Goal: Use online tool/utility: Utilize a website feature to perform a specific function

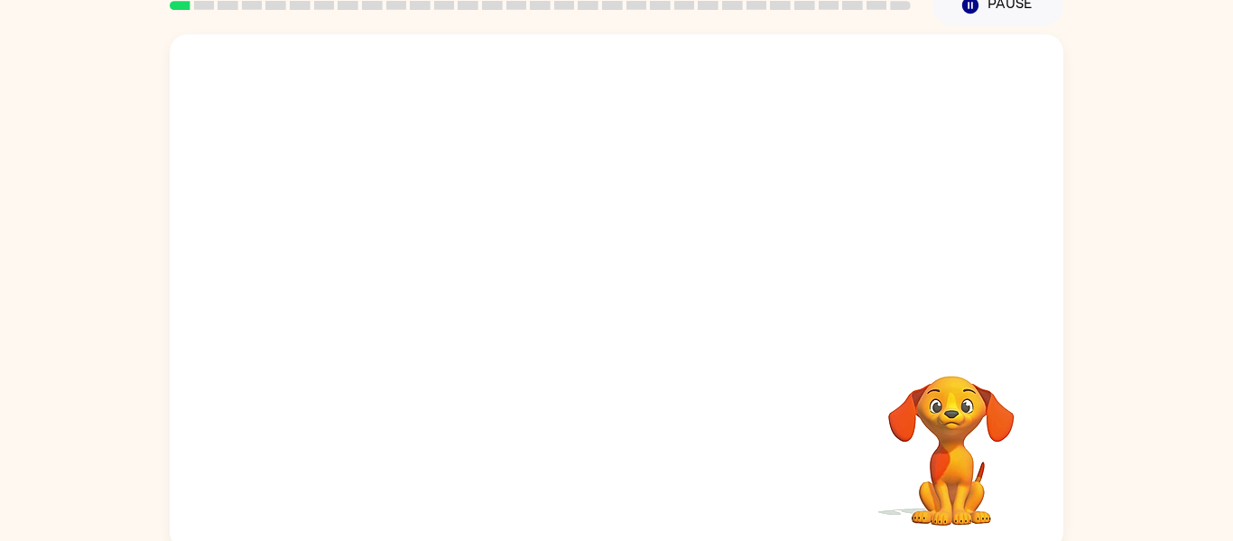
scroll to position [94, 0]
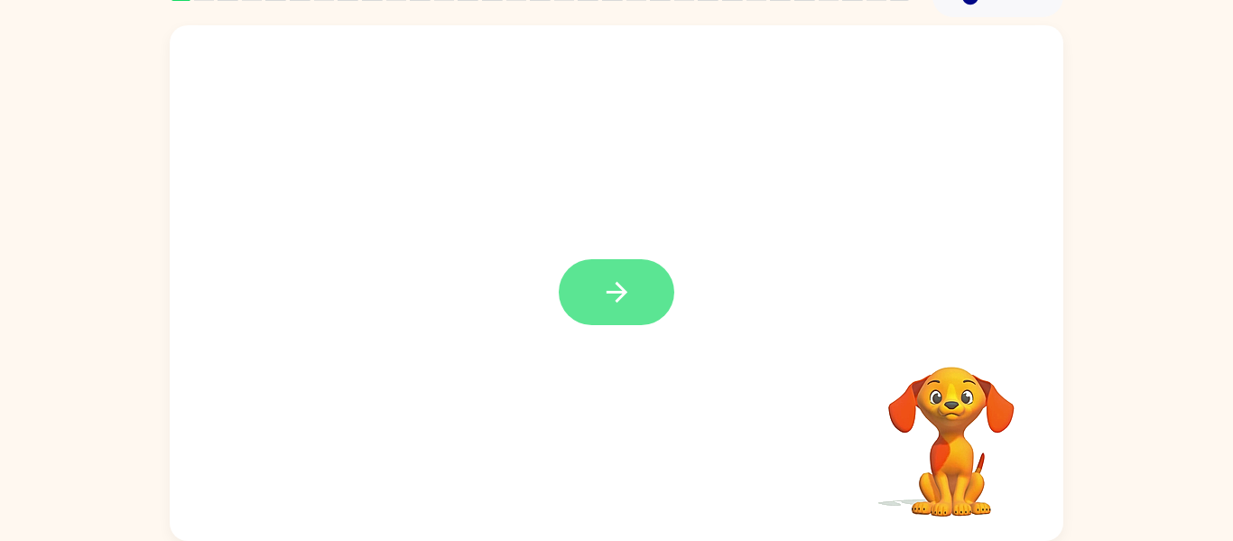
click at [568, 285] on button "button" at bounding box center [617, 292] width 116 height 66
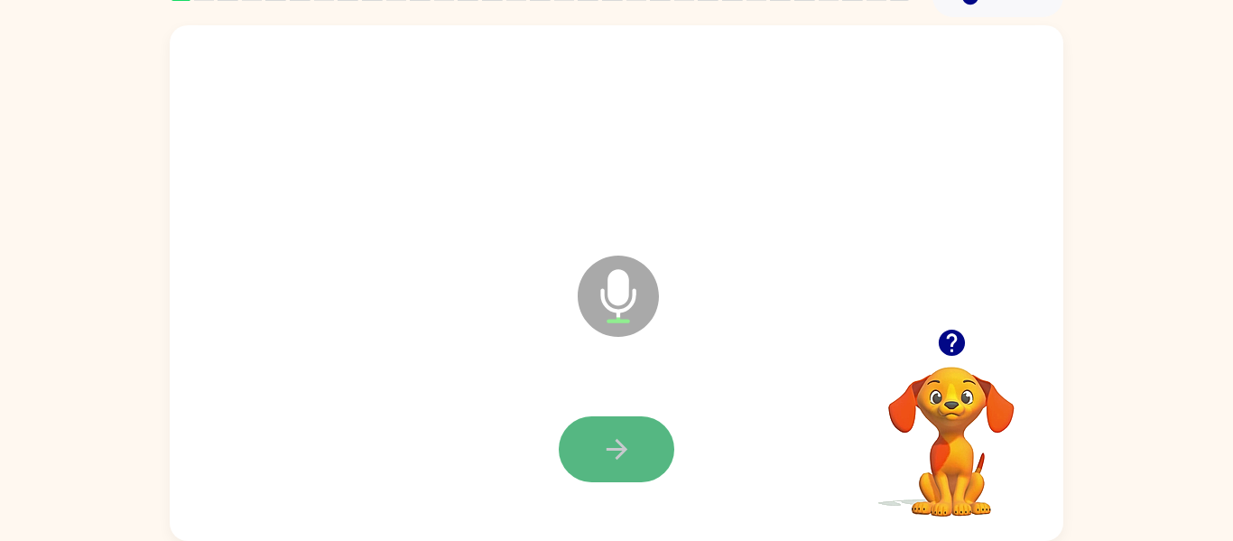
click at [585, 428] on button "button" at bounding box center [617, 449] width 116 height 66
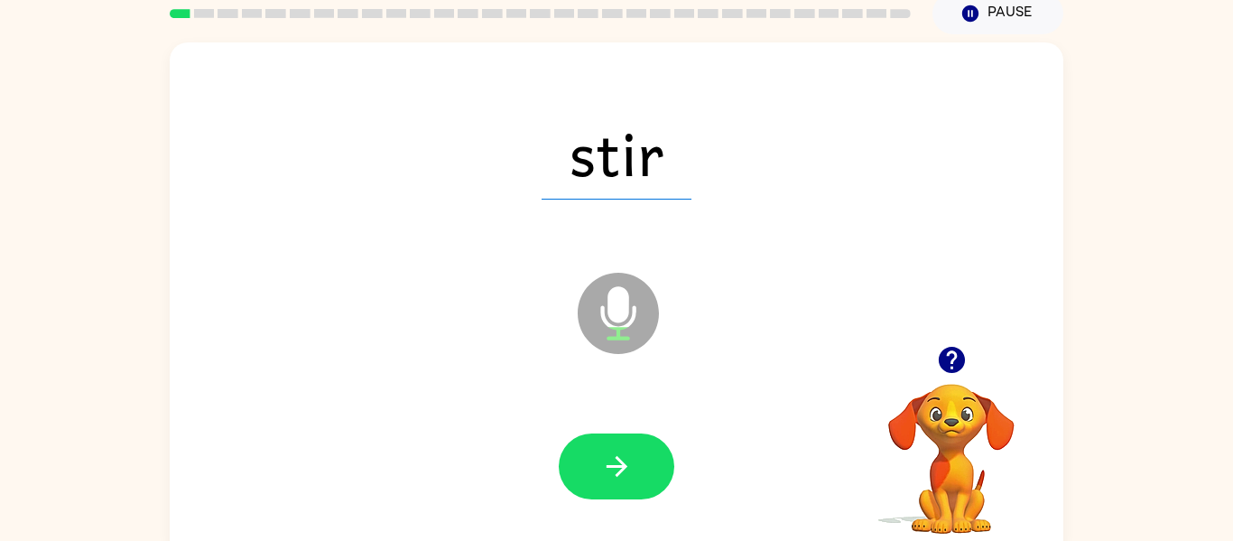
scroll to position [90, 0]
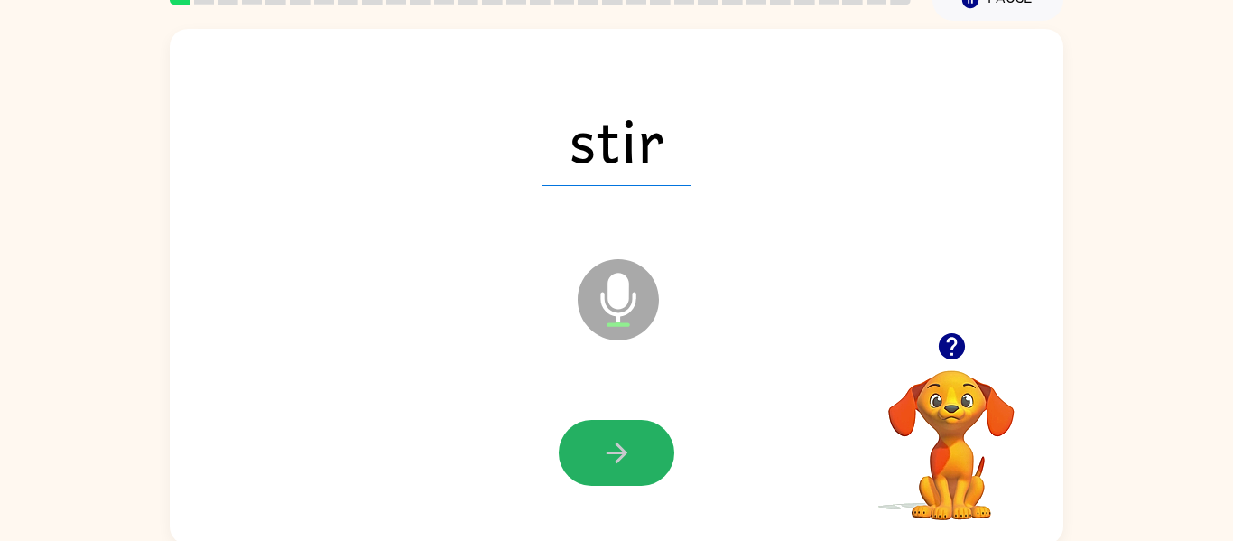
drag, startPoint x: 591, startPoint y: 460, endPoint x: 582, endPoint y: 451, distance: 12.1
click at [586, 455] on button "button" at bounding box center [617, 453] width 116 height 66
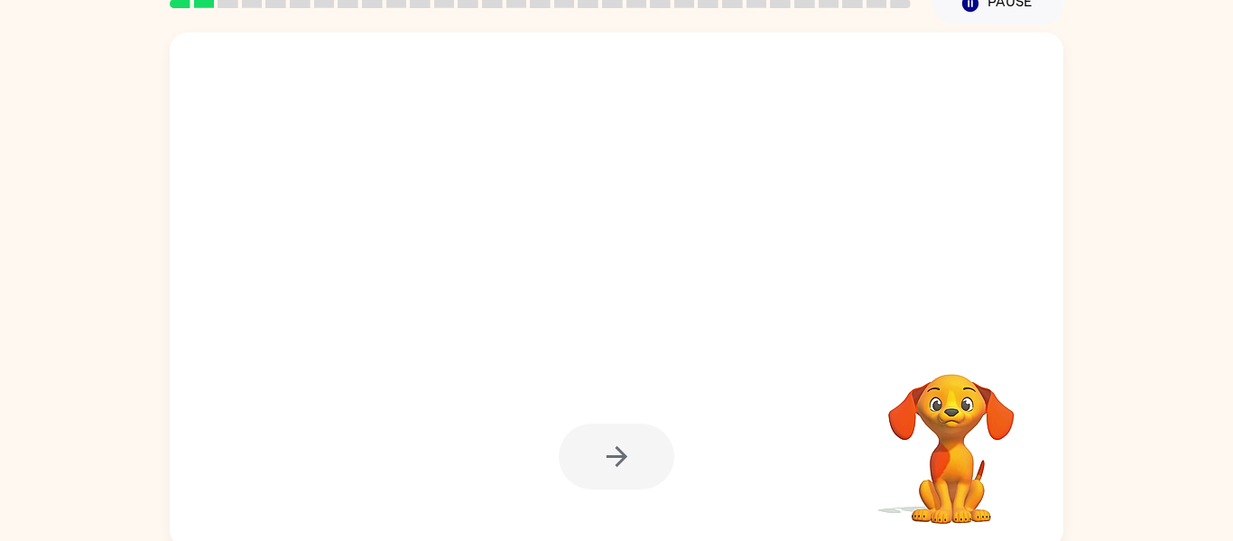
scroll to position [94, 0]
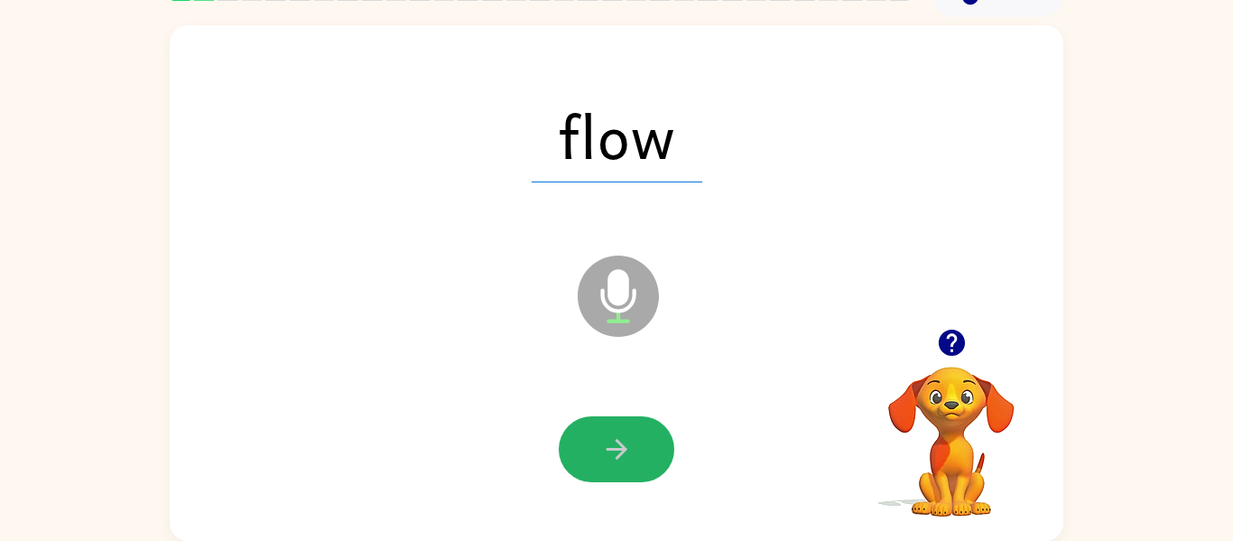
drag, startPoint x: 629, startPoint y: 446, endPoint x: 631, endPoint y: 456, distance: 10.1
click at [634, 462] on button "button" at bounding box center [617, 449] width 116 height 66
drag, startPoint x: 563, startPoint y: 442, endPoint x: 554, endPoint y: 433, distance: 12.8
click at [559, 442] on button "button" at bounding box center [617, 449] width 116 height 66
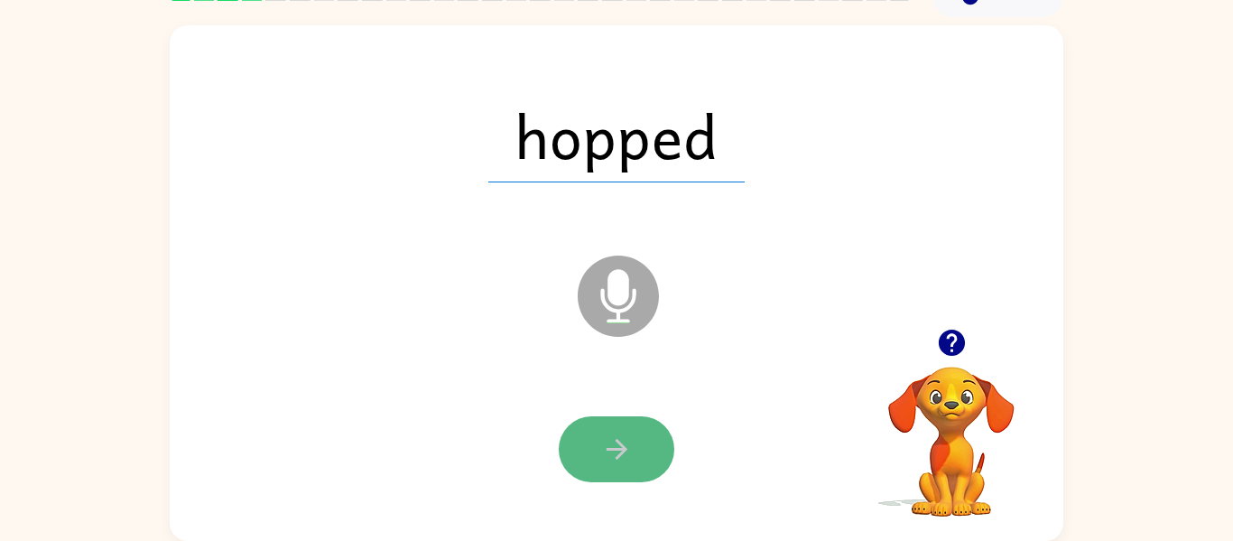
click at [576, 466] on button "button" at bounding box center [617, 449] width 116 height 66
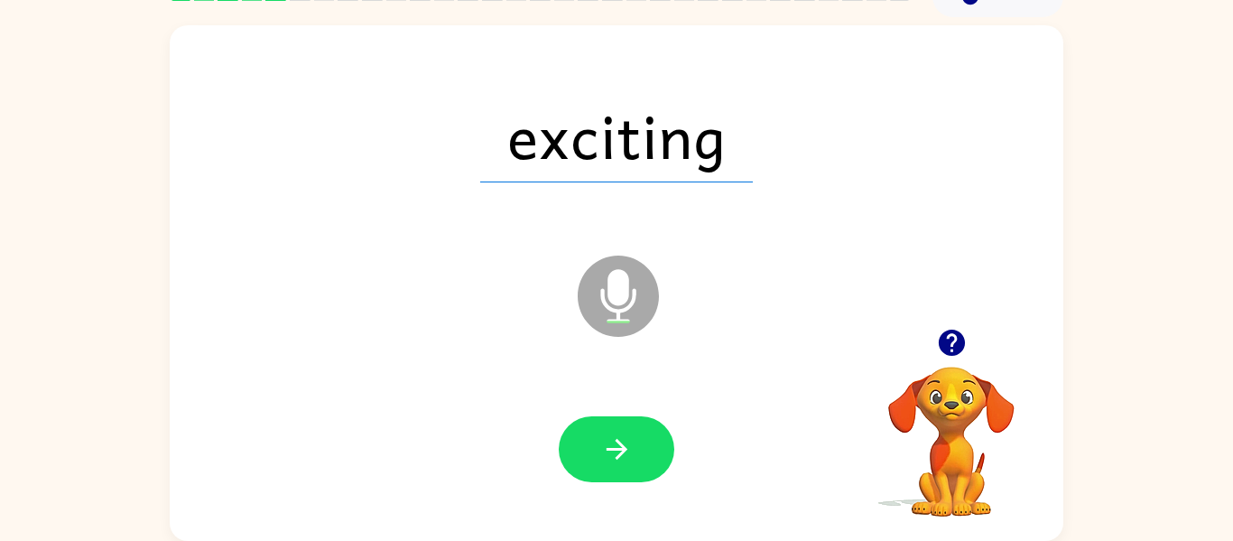
click at [615, 426] on button "button" at bounding box center [617, 449] width 116 height 66
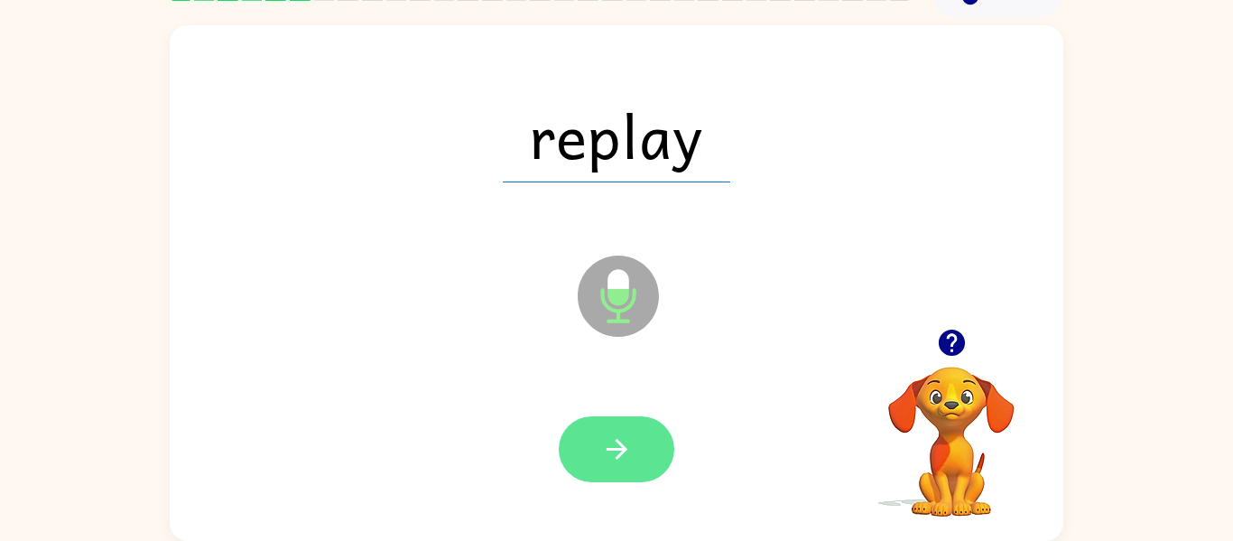
click at [597, 471] on button "button" at bounding box center [617, 449] width 116 height 66
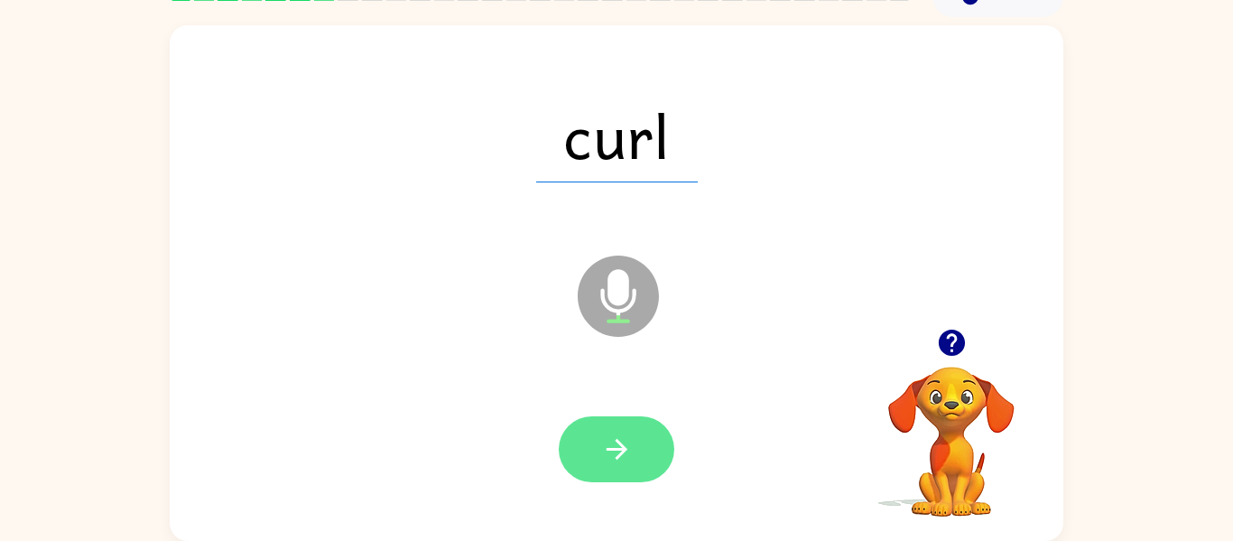
click at [594, 473] on button "button" at bounding box center [617, 449] width 116 height 66
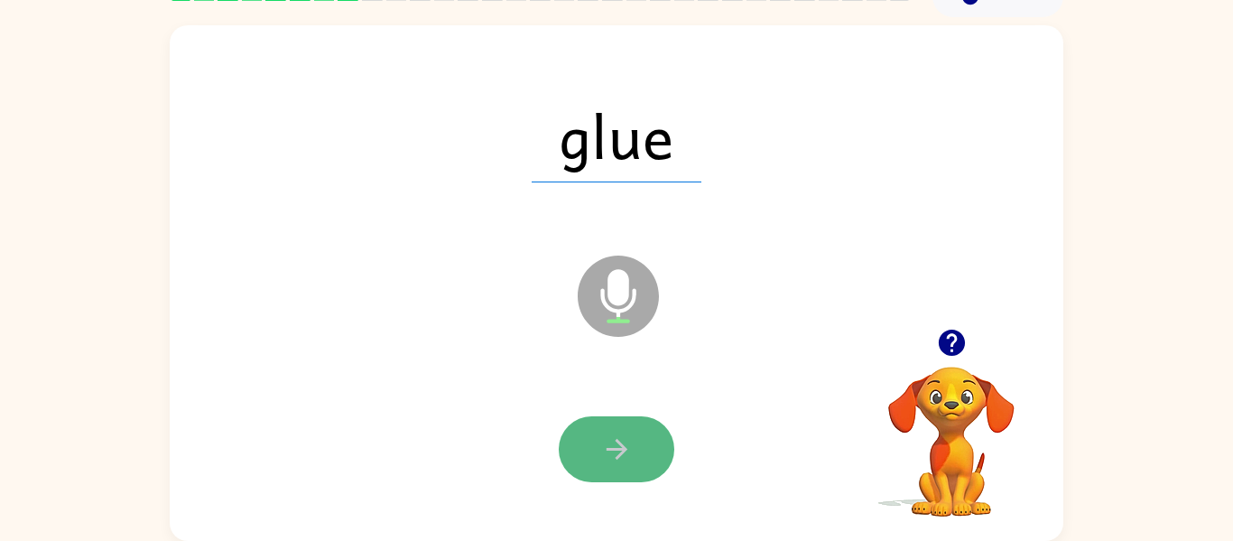
click at [645, 432] on button "button" at bounding box center [617, 449] width 116 height 66
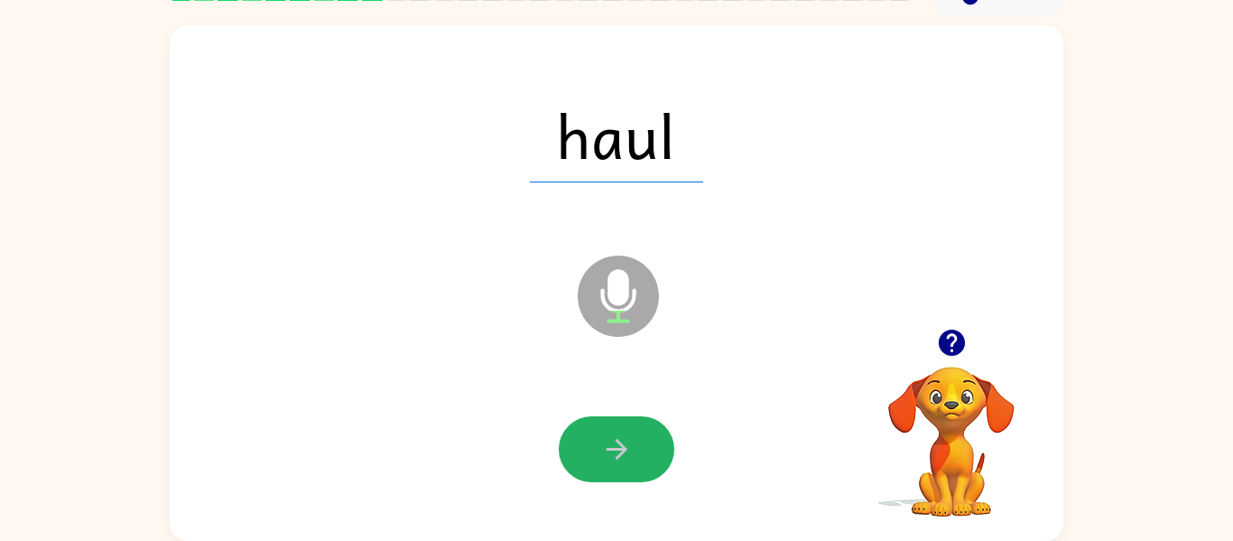
drag, startPoint x: 583, startPoint y: 430, endPoint x: 584, endPoint y: 413, distance: 17.2
click at [580, 428] on button "button" at bounding box center [617, 449] width 116 height 66
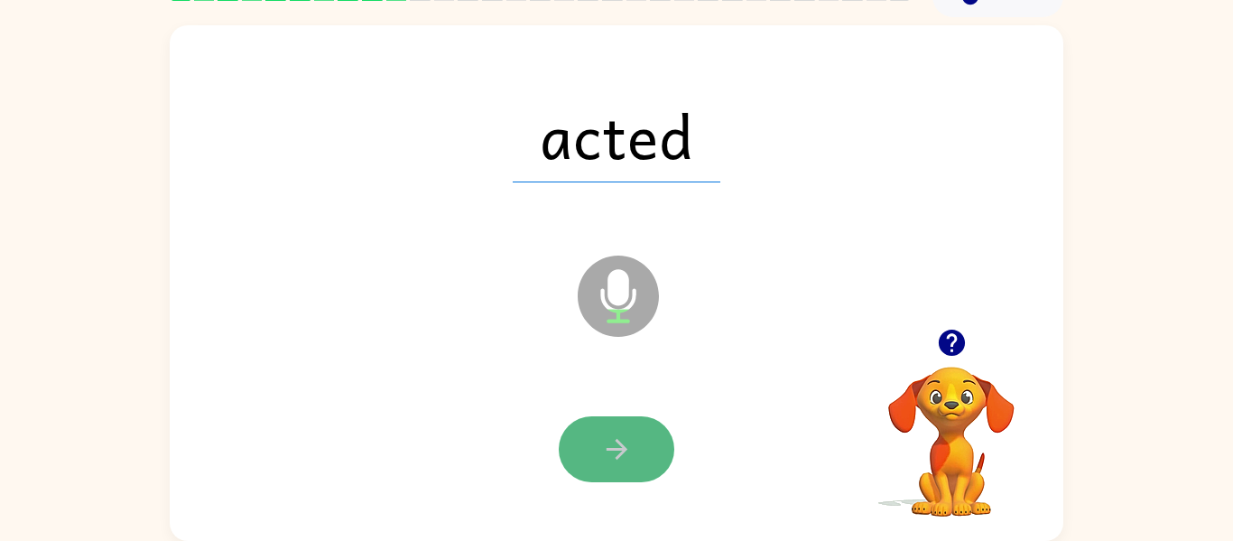
click at [628, 453] on icon "button" at bounding box center [617, 449] width 32 height 32
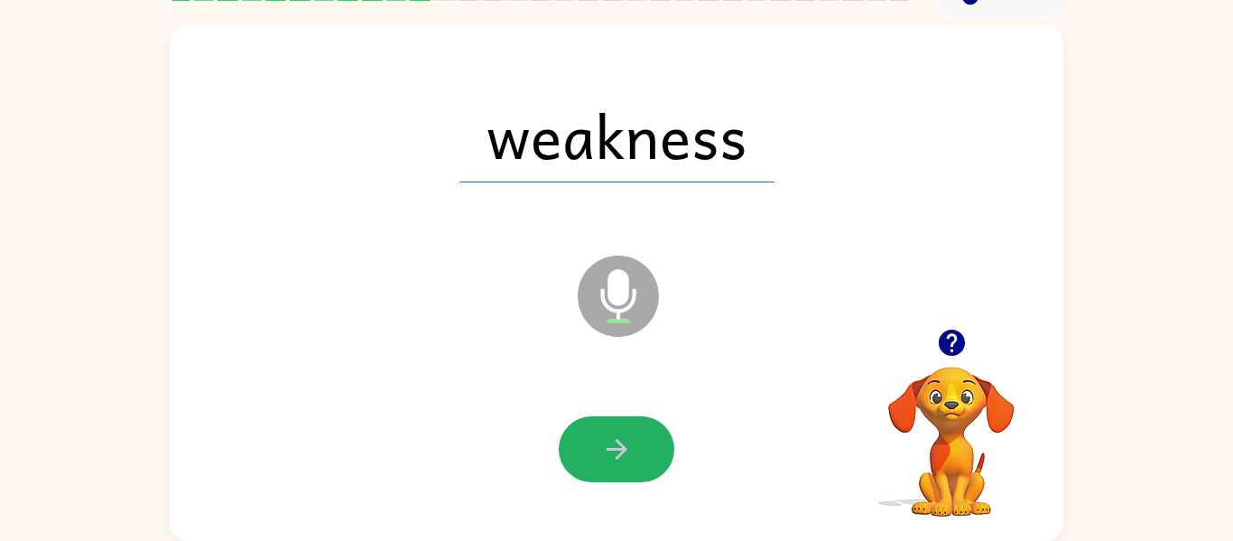
click at [601, 444] on icon "button" at bounding box center [617, 449] width 32 height 32
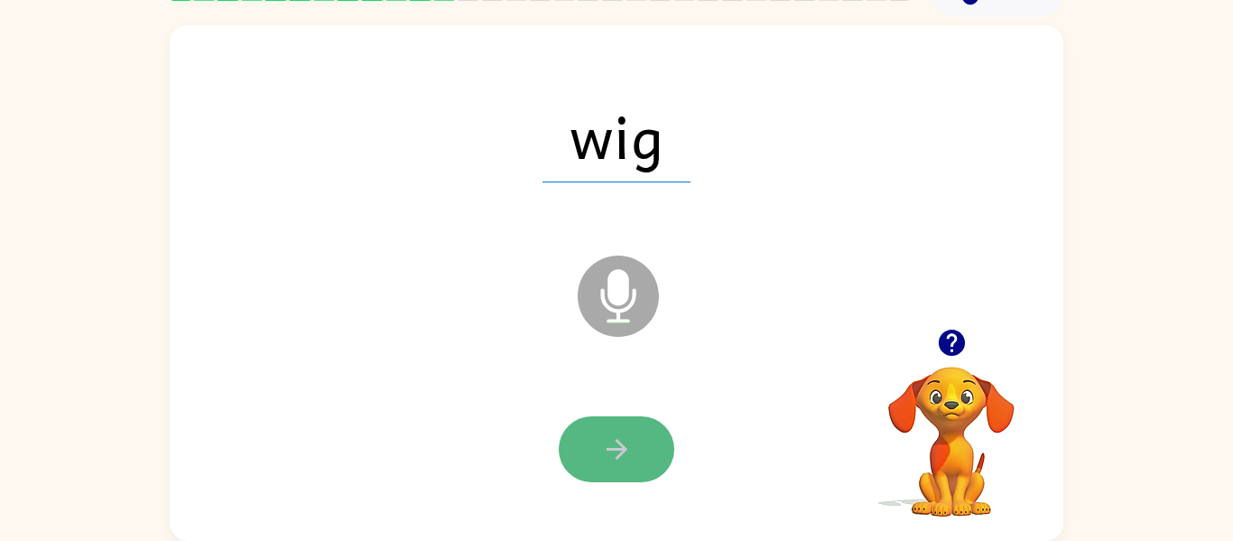
click at [645, 478] on button "button" at bounding box center [617, 449] width 116 height 66
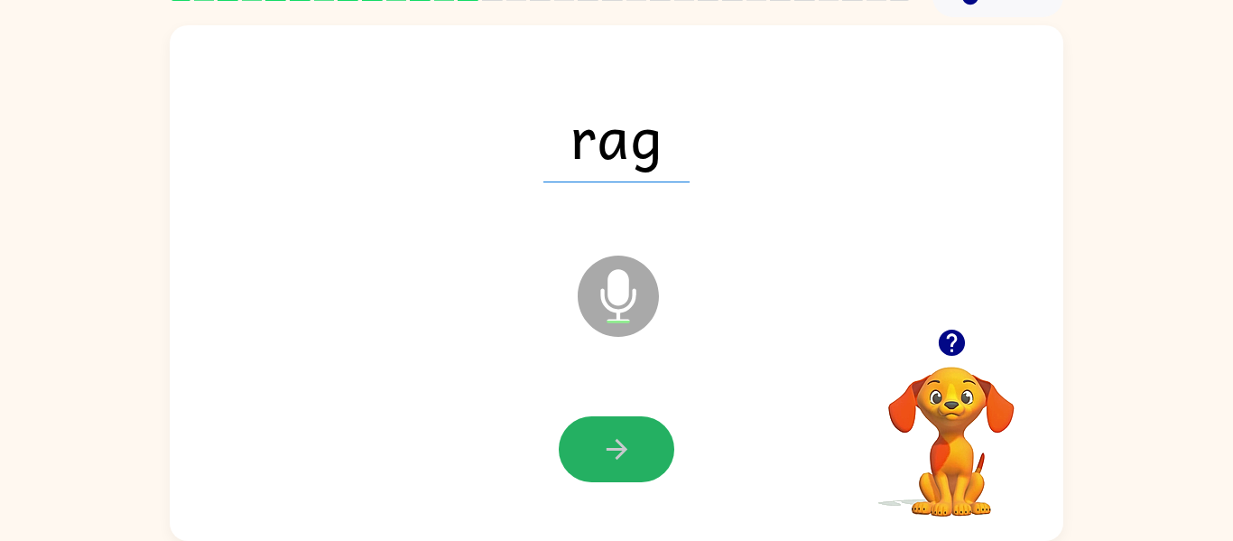
click at [658, 437] on button "button" at bounding box center [617, 449] width 116 height 66
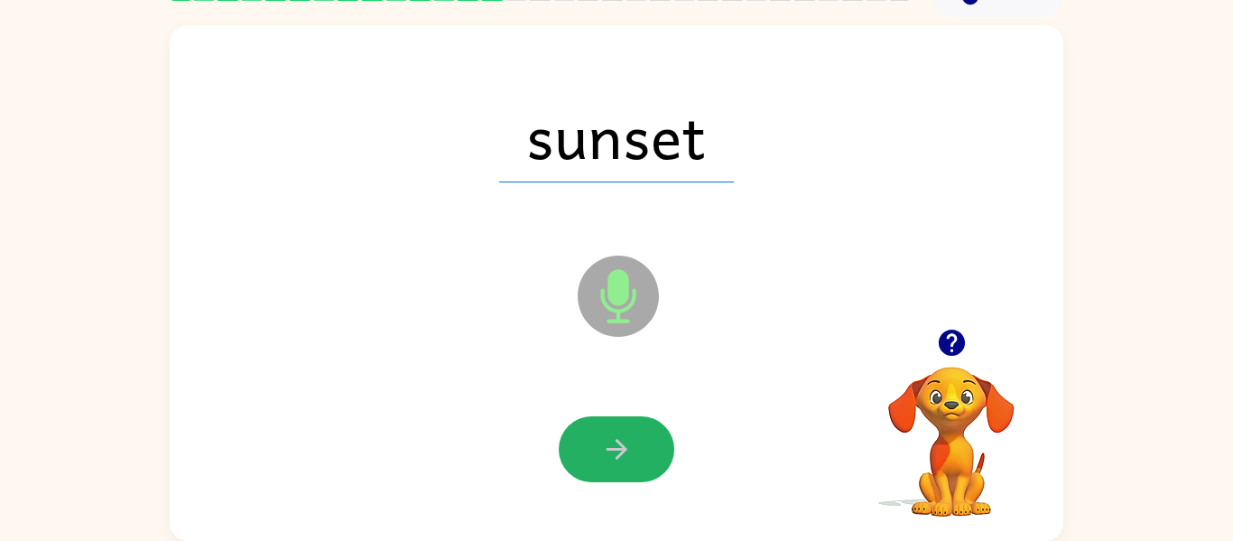
click at [622, 458] on icon "button" at bounding box center [617, 449] width 32 height 32
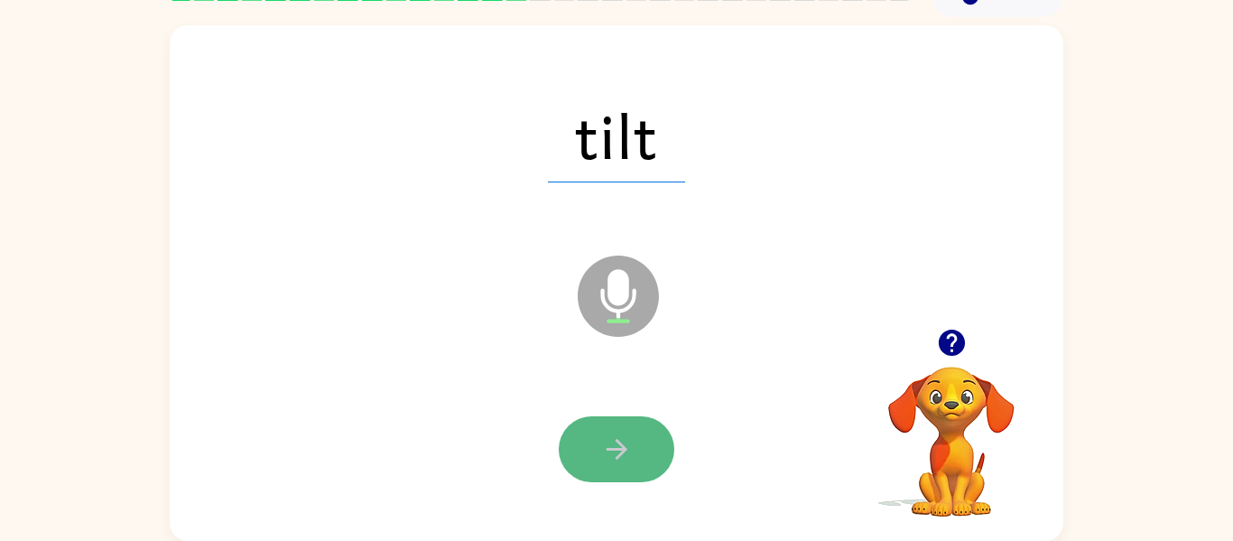
click at [635, 444] on button "button" at bounding box center [617, 449] width 116 height 66
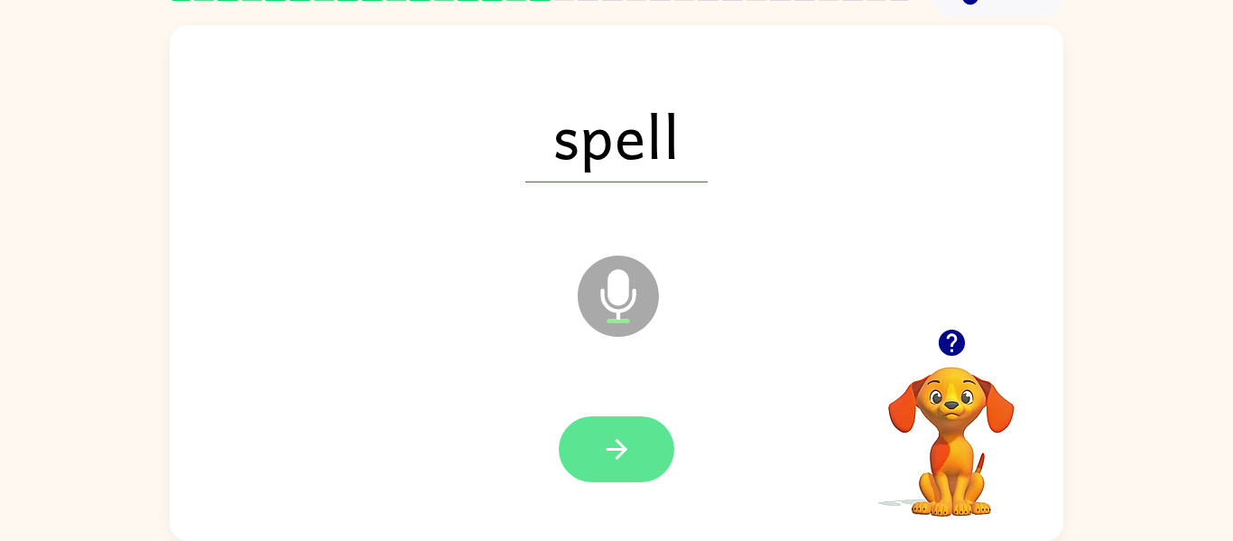
click at [608, 442] on icon "button" at bounding box center [617, 449] width 32 height 32
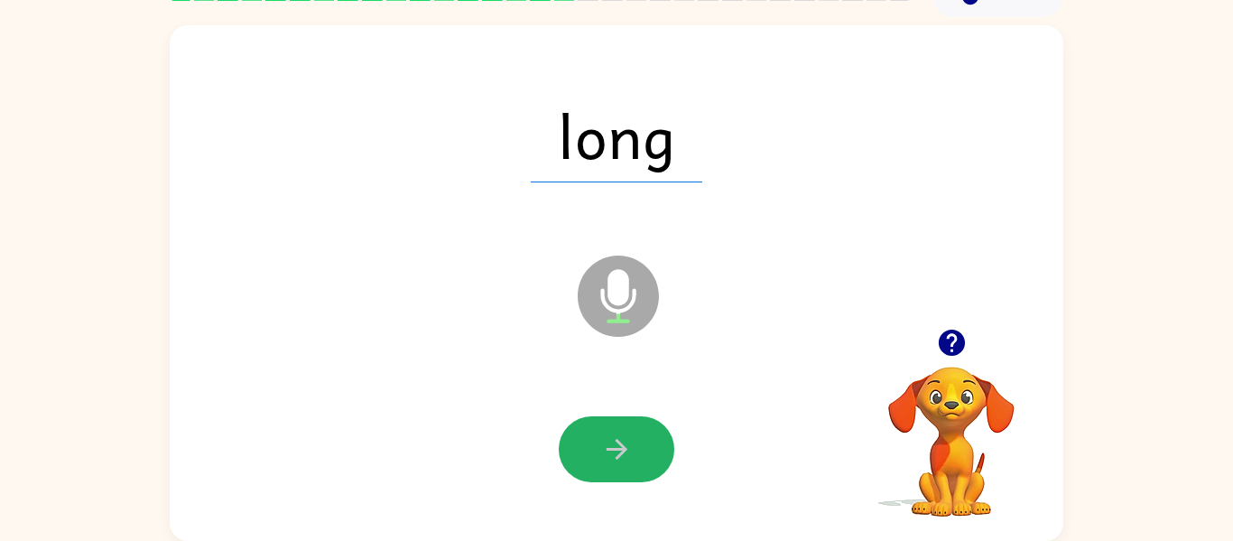
drag, startPoint x: 612, startPoint y: 441, endPoint x: 623, endPoint y: 437, distance: 11.4
click at [615, 441] on icon "button" at bounding box center [617, 449] width 32 height 32
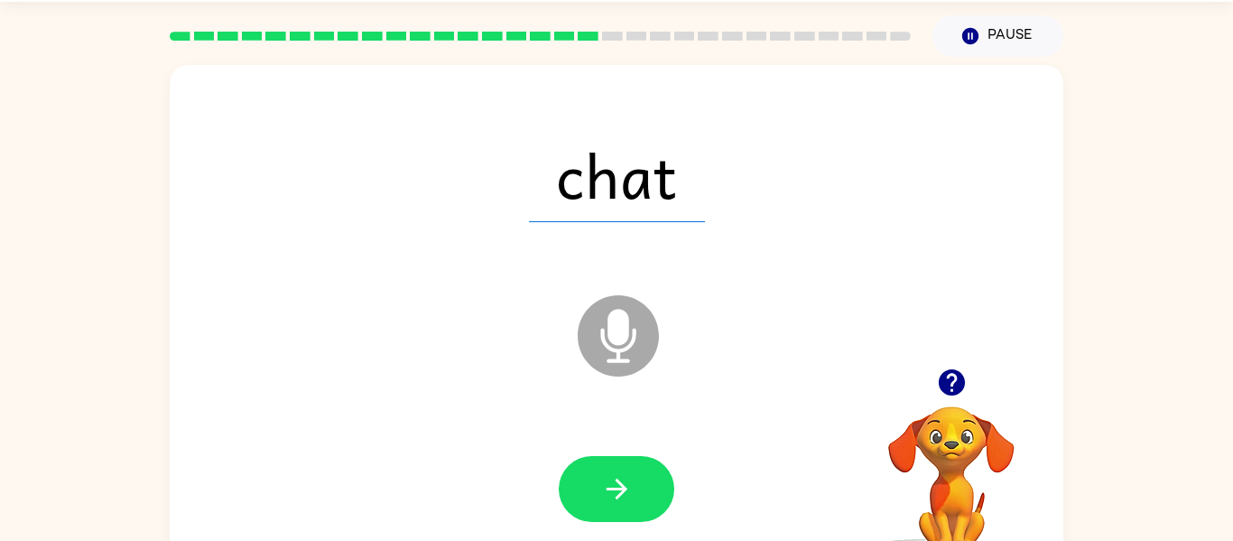
scroll to position [26, 0]
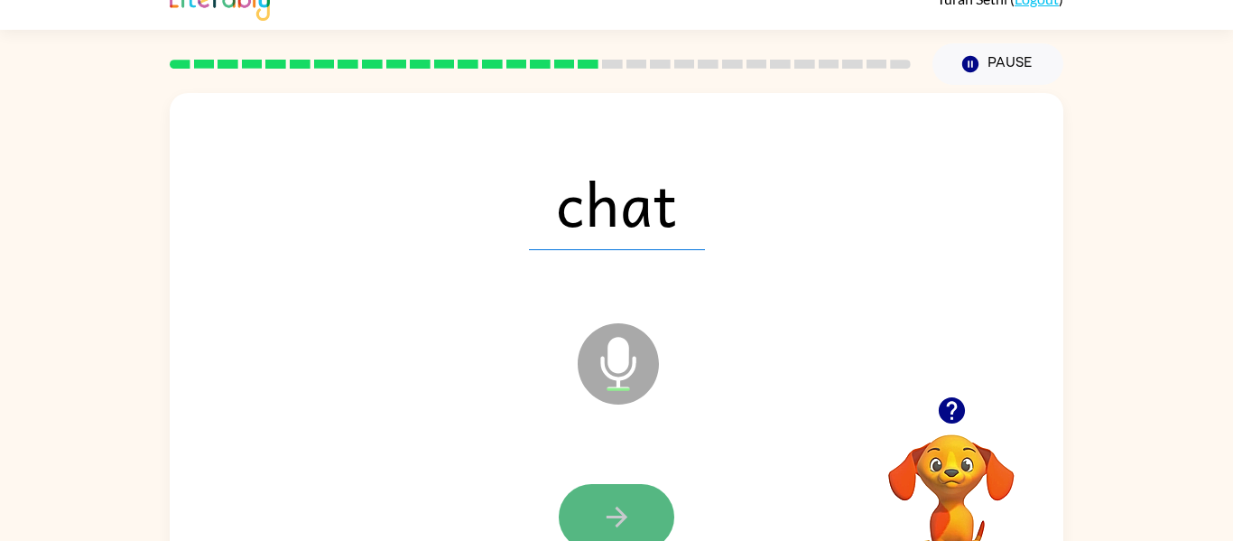
click at [605, 538] on button "button" at bounding box center [617, 517] width 116 height 66
click at [635, 516] on button "button" at bounding box center [617, 517] width 116 height 66
click at [635, 509] on button "button" at bounding box center [617, 517] width 116 height 66
click at [627, 501] on icon "button" at bounding box center [617, 517] width 32 height 32
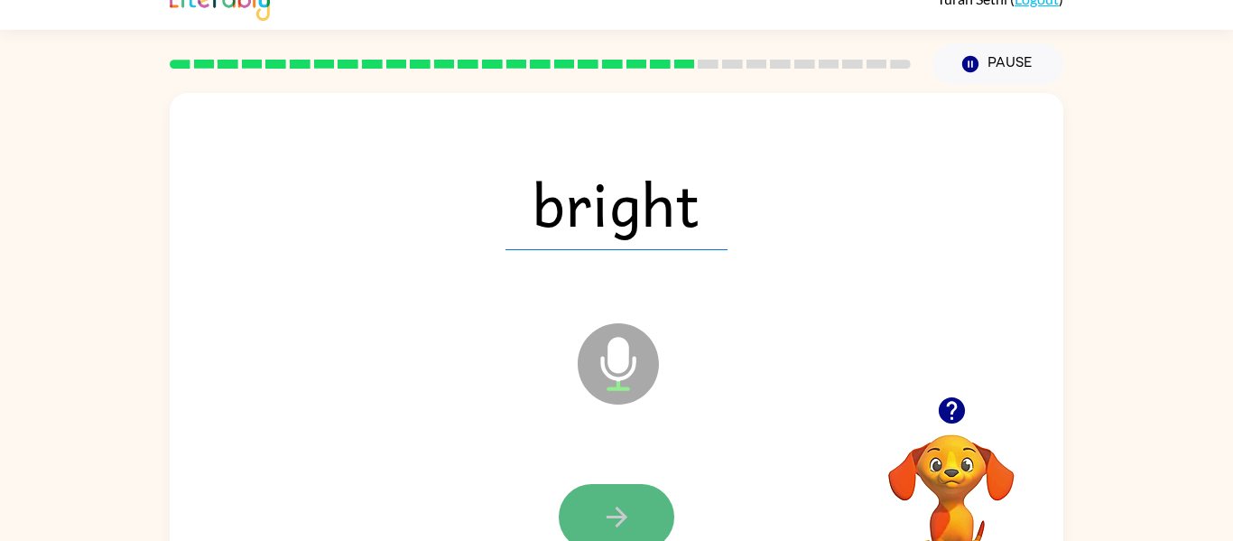
click at [588, 502] on button "button" at bounding box center [617, 517] width 116 height 66
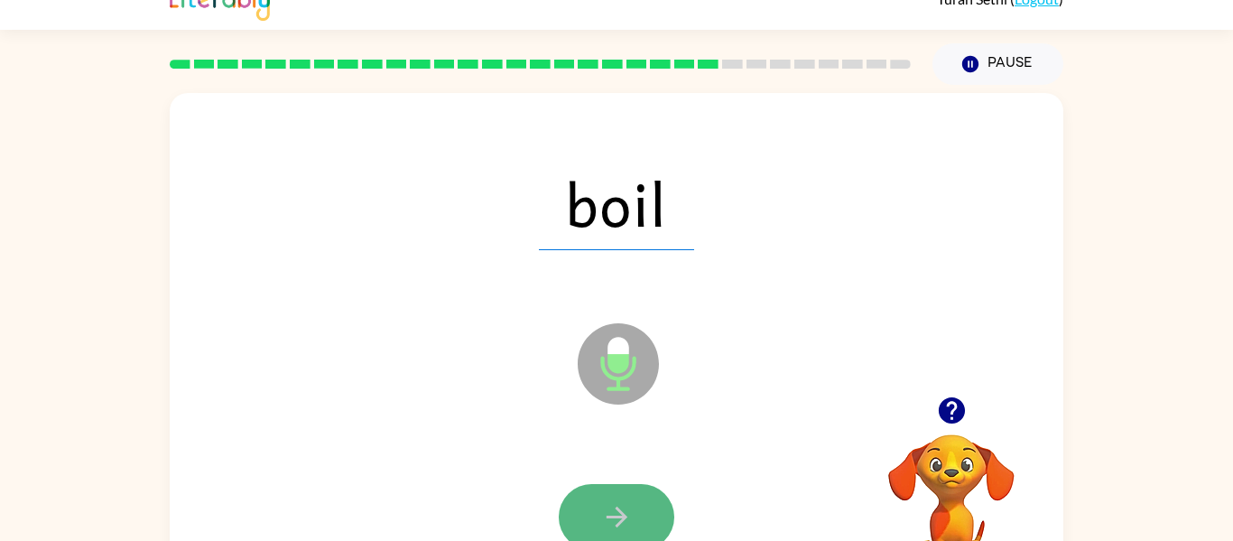
click at [611, 503] on icon "button" at bounding box center [617, 517] width 32 height 32
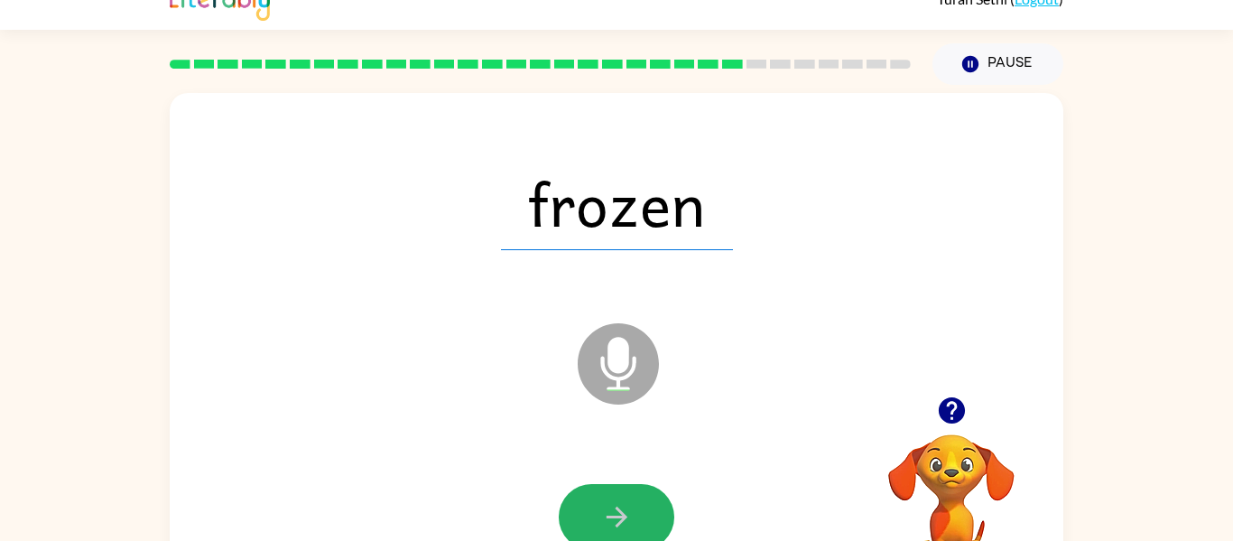
drag, startPoint x: 569, startPoint y: 516, endPoint x: 566, endPoint y: 507, distance: 10.3
click at [564, 512] on button "button" at bounding box center [617, 517] width 116 height 66
click at [613, 507] on icon "button" at bounding box center [617, 517] width 32 height 32
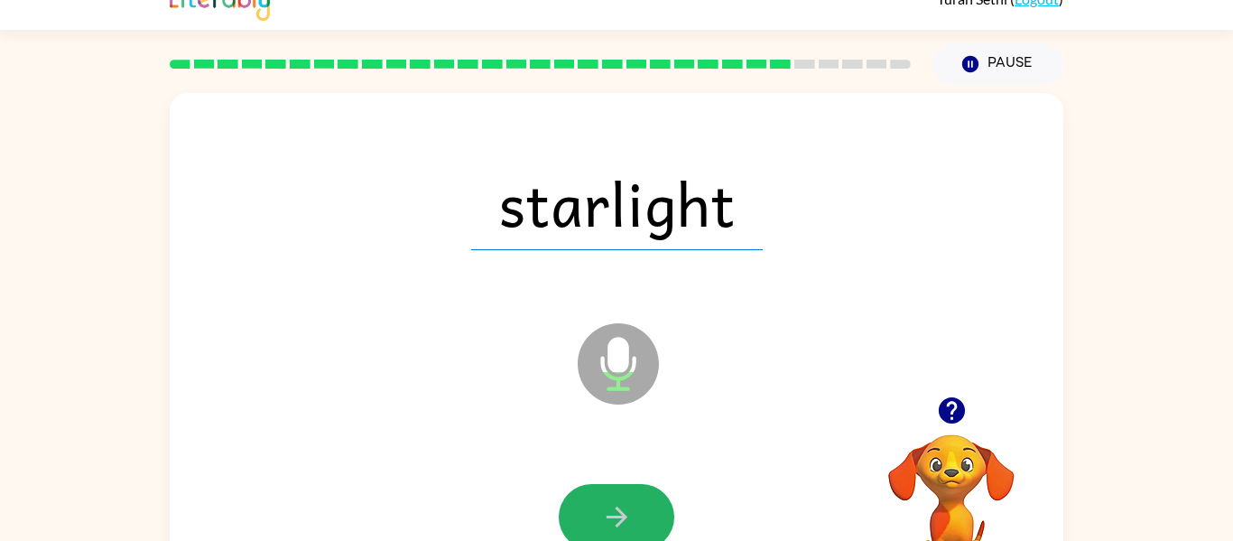
drag, startPoint x: 606, startPoint y: 501, endPoint x: 614, endPoint y: 479, distance: 24.0
click at [606, 498] on button "button" at bounding box center [617, 517] width 116 height 66
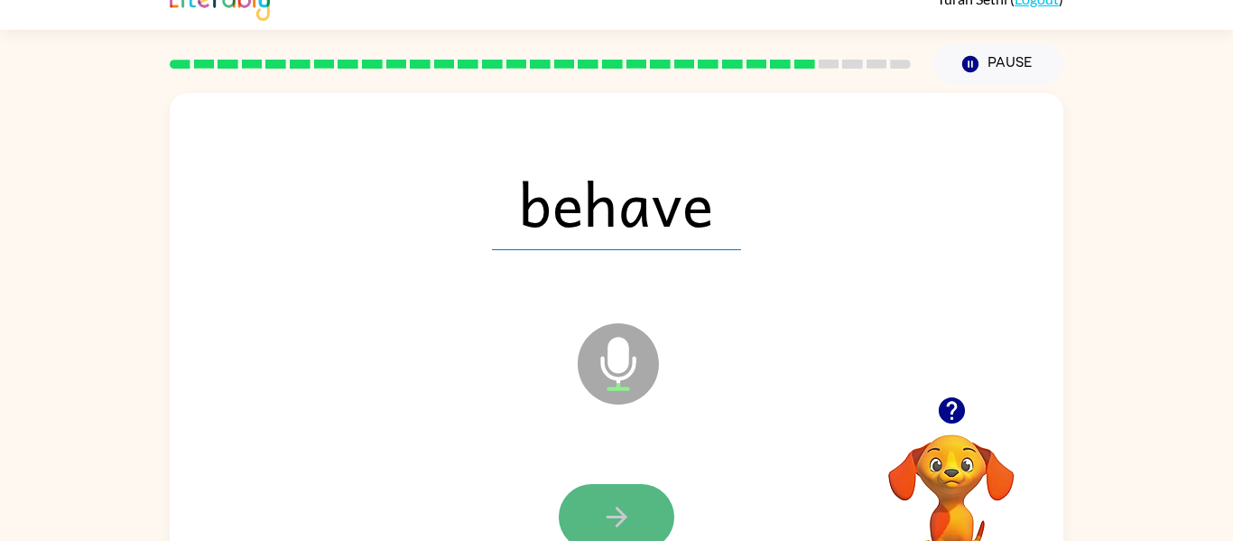
click at [615, 516] on icon "button" at bounding box center [616, 517] width 21 height 21
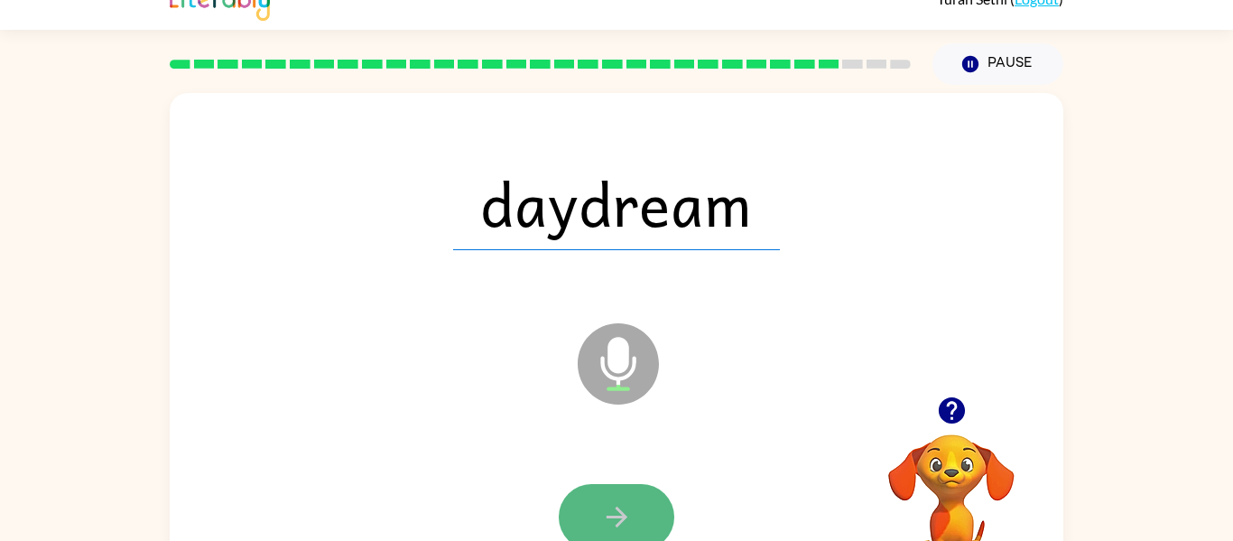
click at [594, 523] on button "button" at bounding box center [617, 517] width 116 height 66
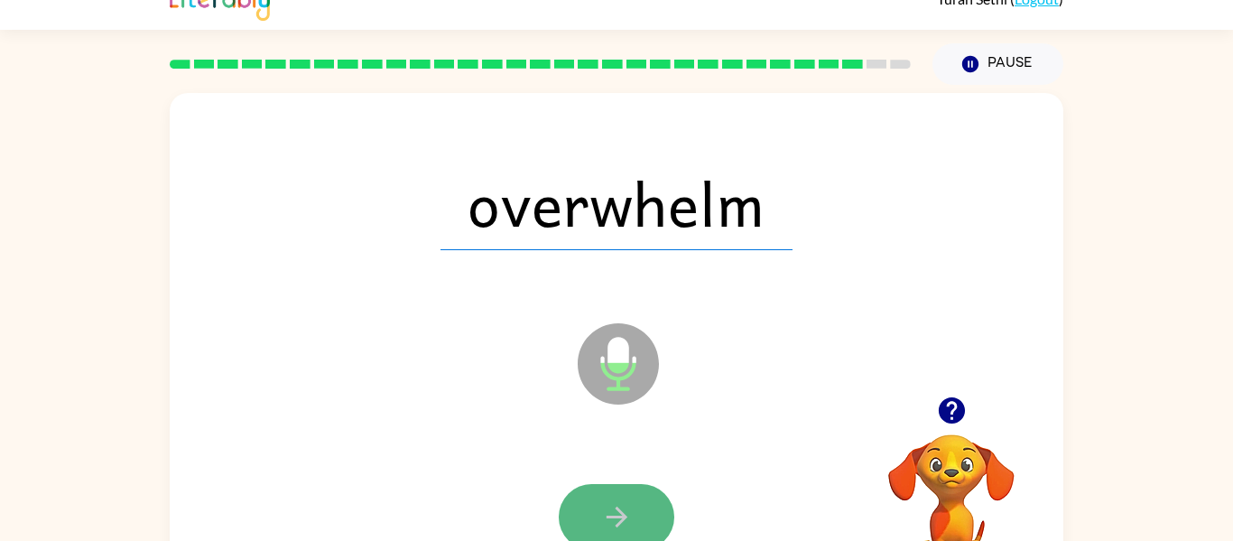
click at [648, 517] on button "button" at bounding box center [617, 517] width 116 height 66
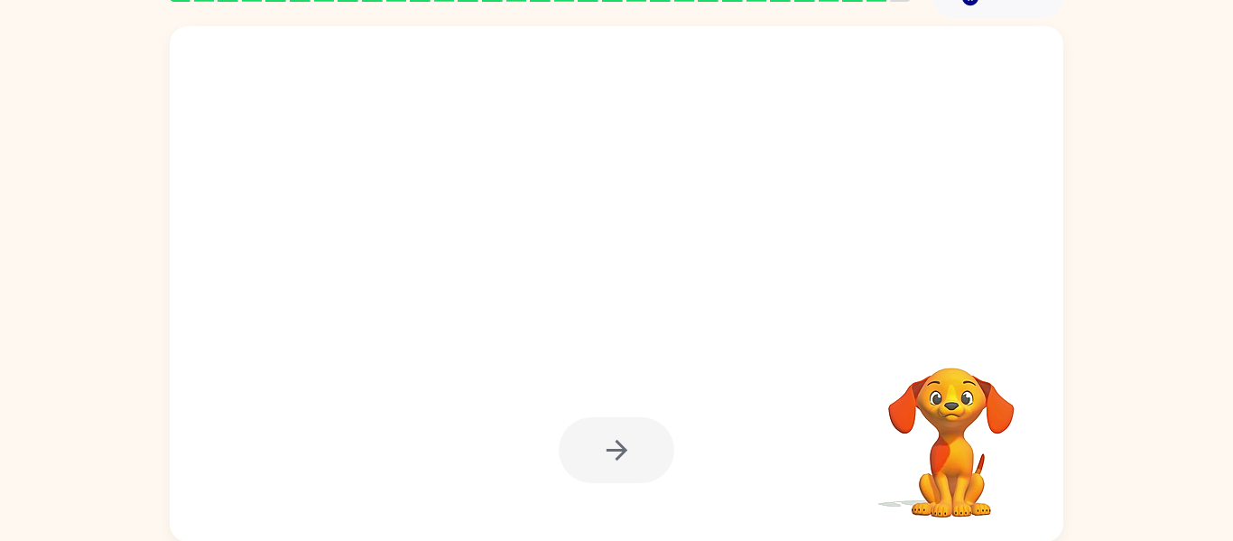
scroll to position [94, 0]
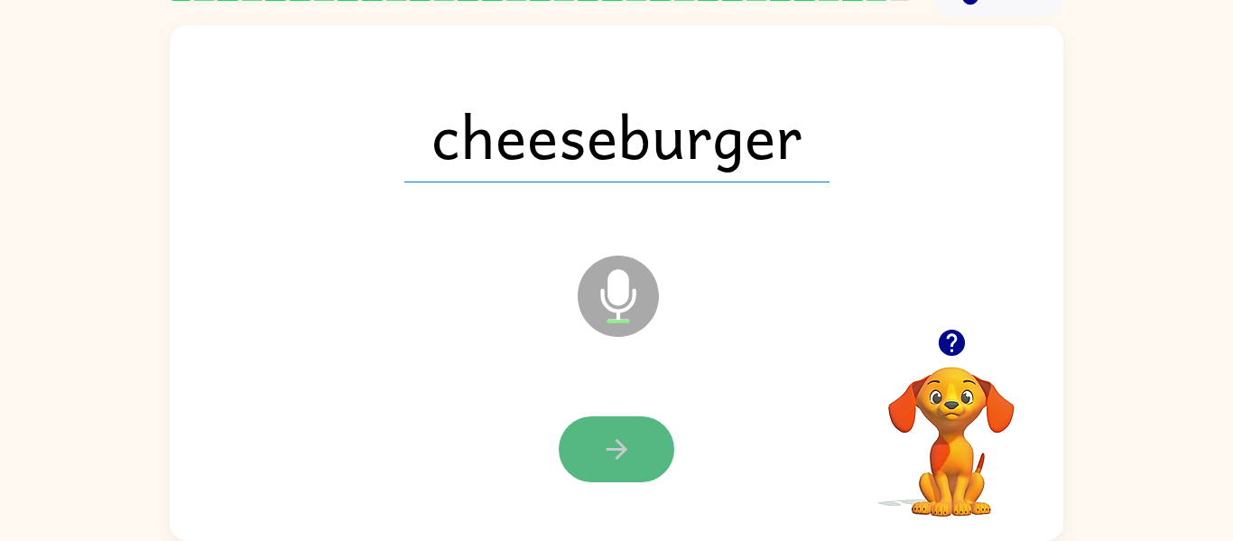
click at [592, 437] on button "button" at bounding box center [617, 449] width 116 height 66
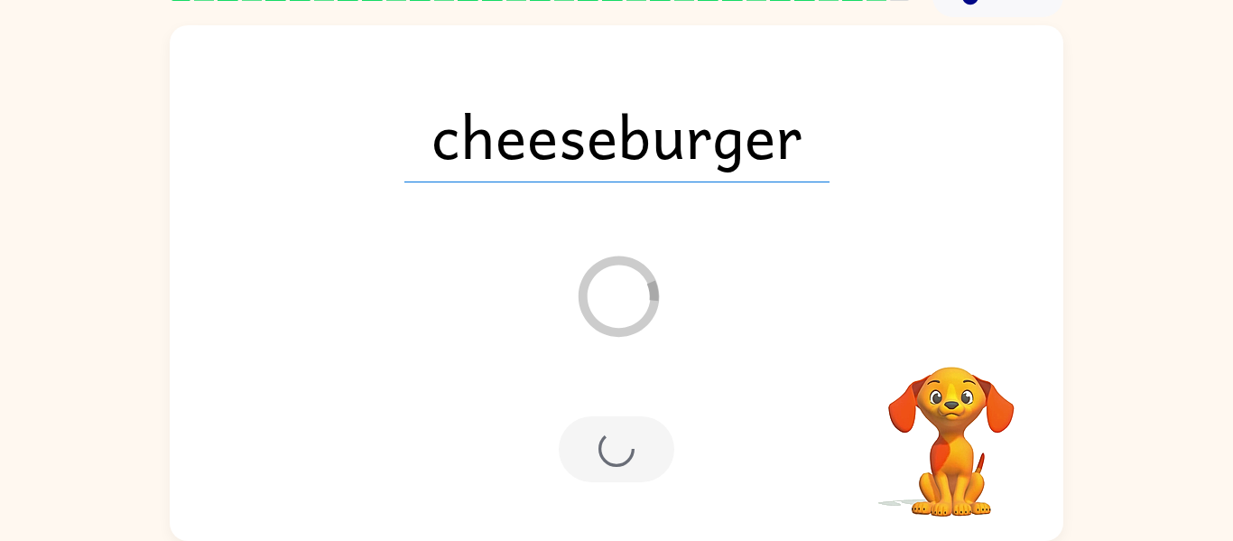
scroll to position [61, 0]
